Goal: Obtain resource: Obtain resource

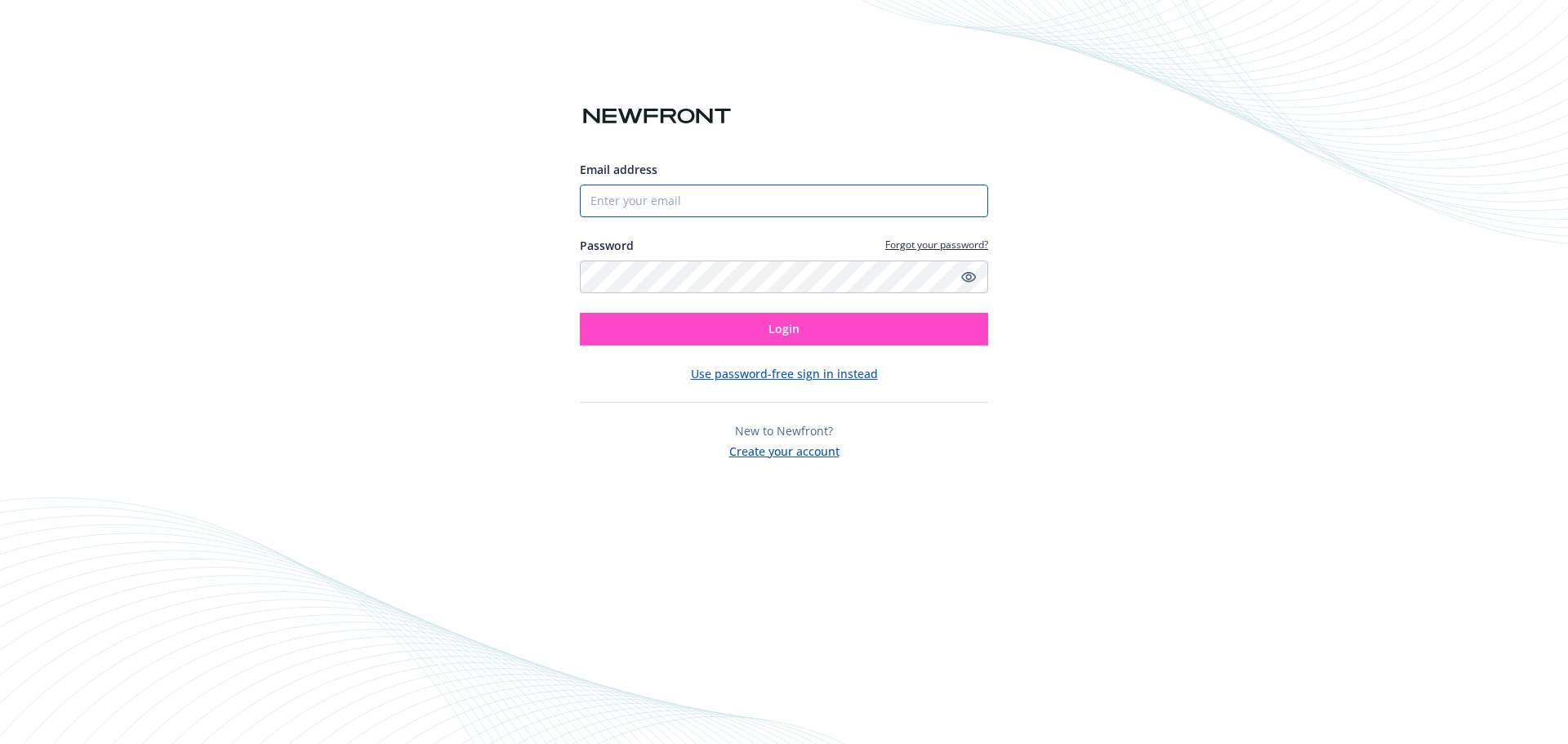
type input "[EMAIL_ADDRESS][DOMAIN_NAME]"
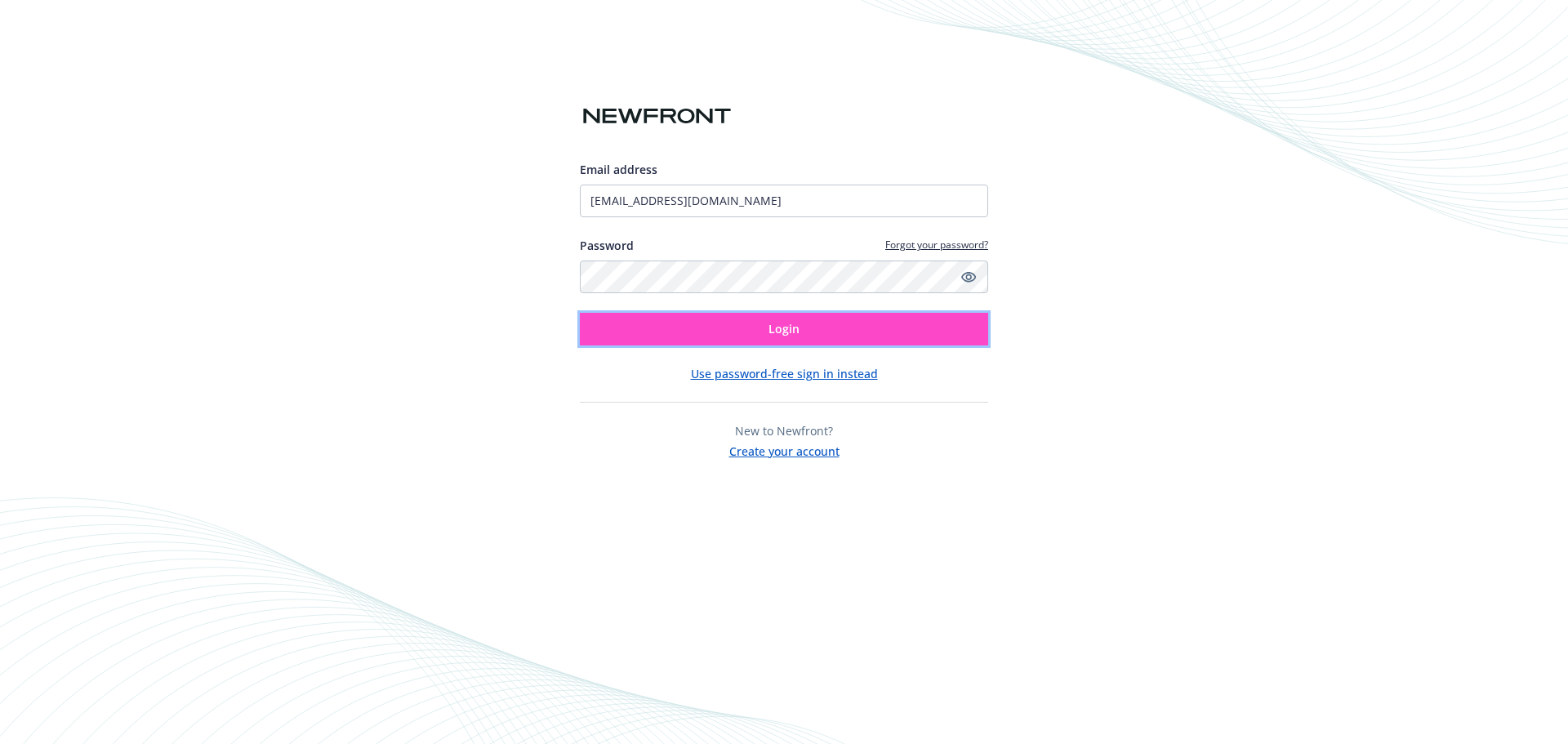
click at [814, 330] on button "Login" at bounding box center [784, 329] width 408 height 33
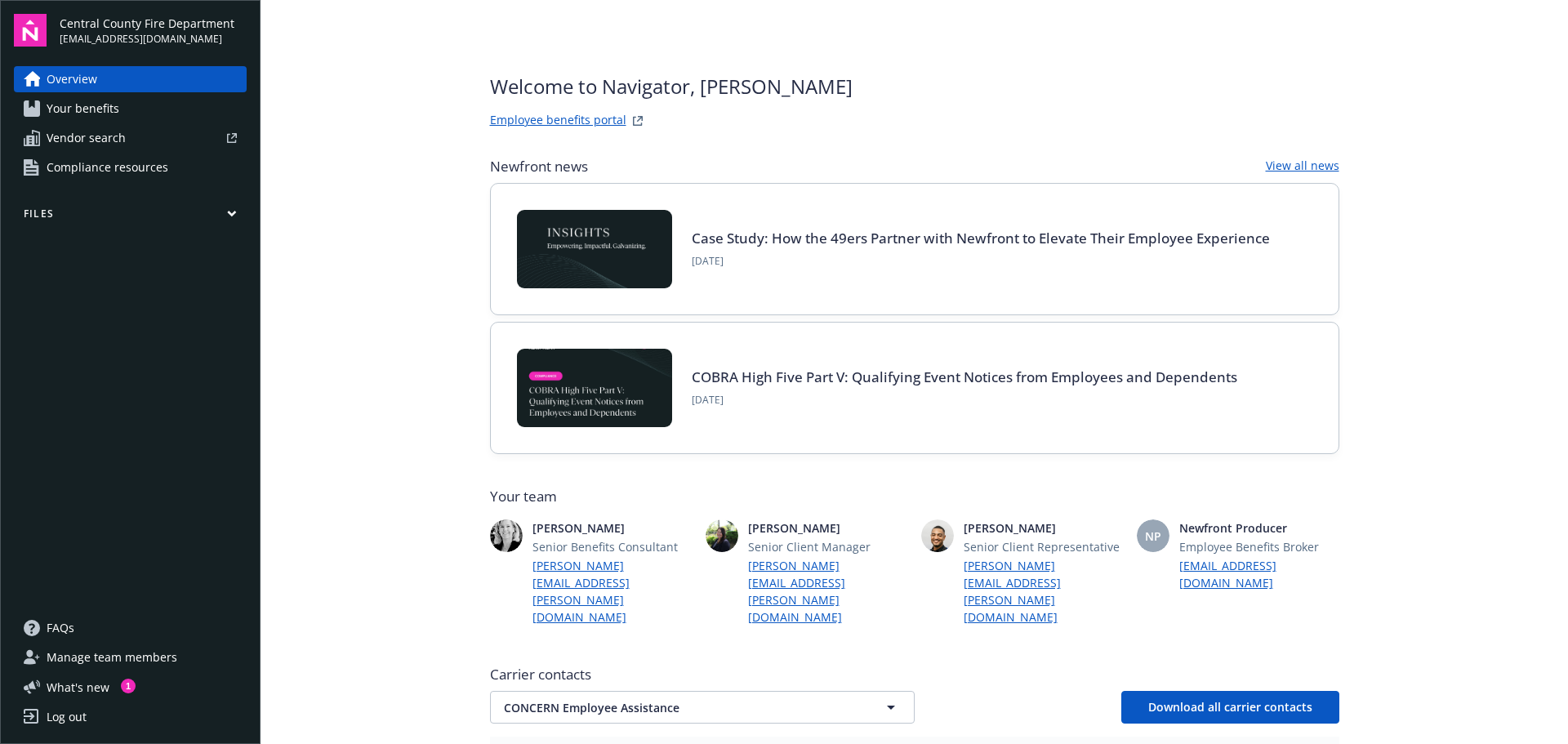
click at [101, 105] on span "Your benefits" at bounding box center [82, 108] width 73 height 26
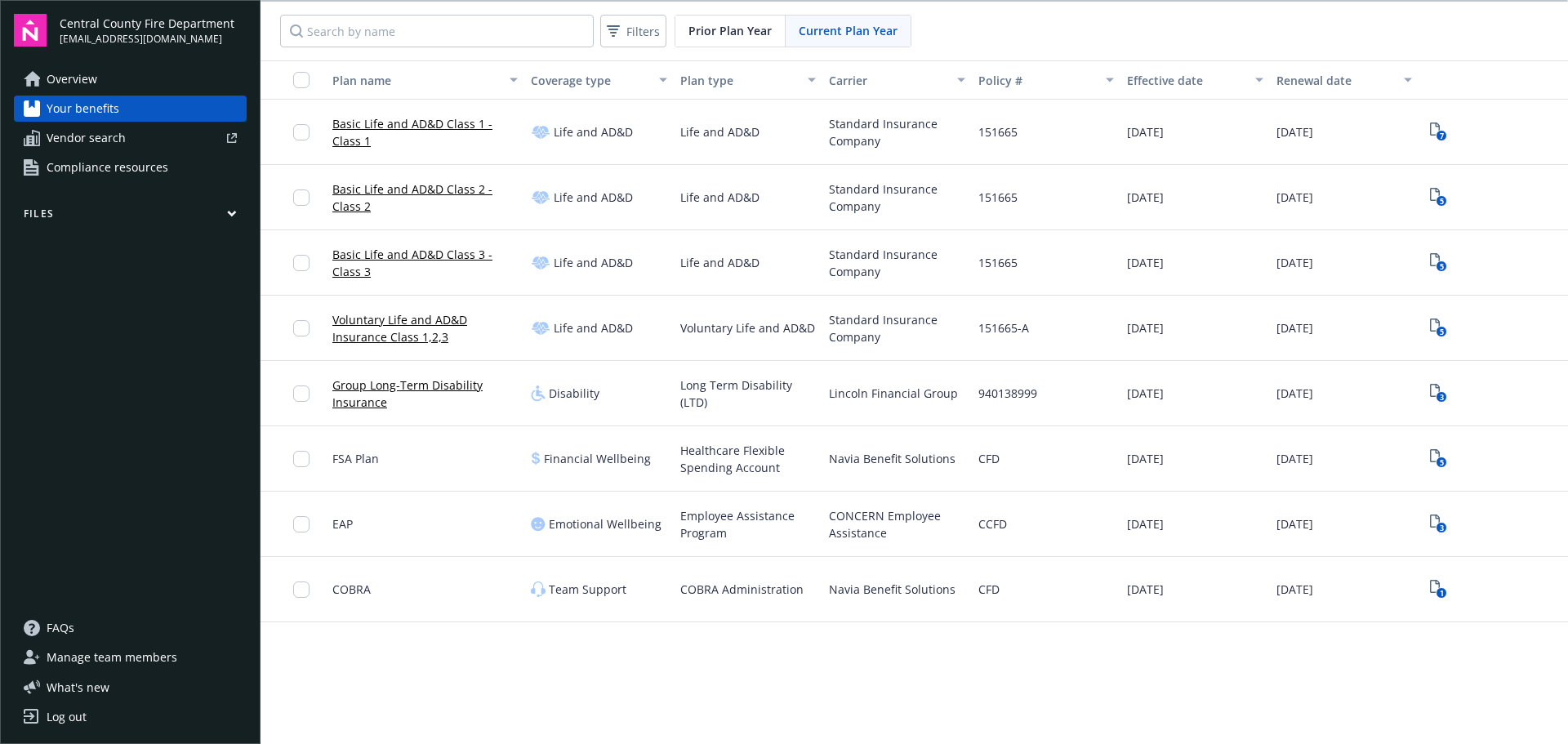
scroll to position [2, 0]
click at [1430, 454] on icon "5" at bounding box center [1438, 457] width 17 height 19
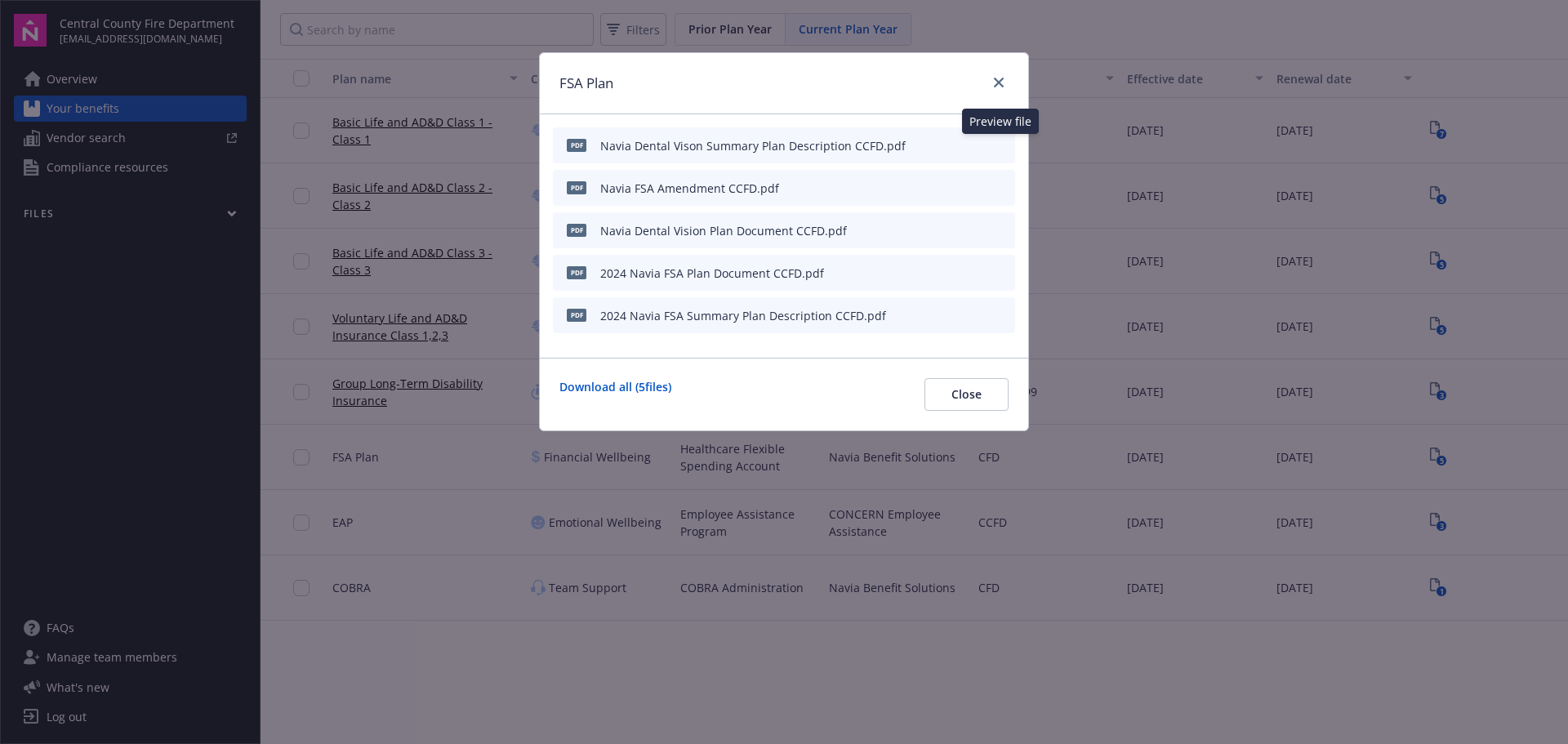
click at [999, 143] on icon "preview file" at bounding box center [1000, 145] width 15 height 12
